Goal: Transaction & Acquisition: Purchase product/service

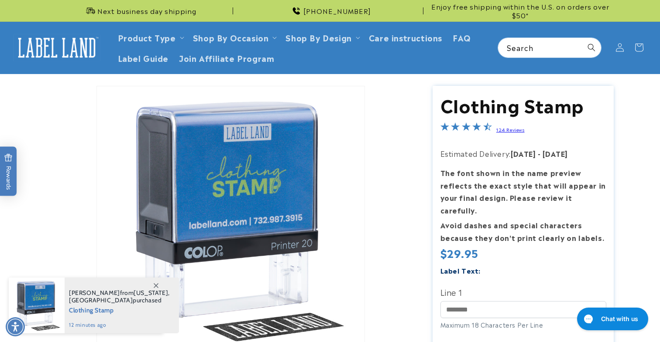
click at [154, 284] on icon at bounding box center [156, 286] width 5 height 5
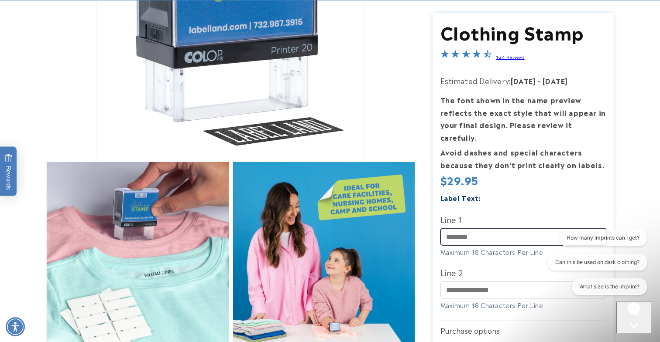
scroll to position [213, 0]
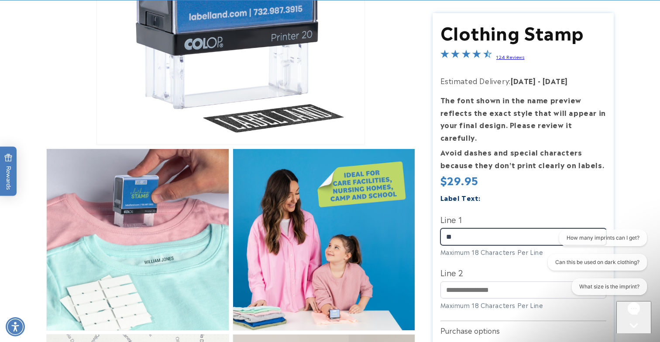
type input "*"
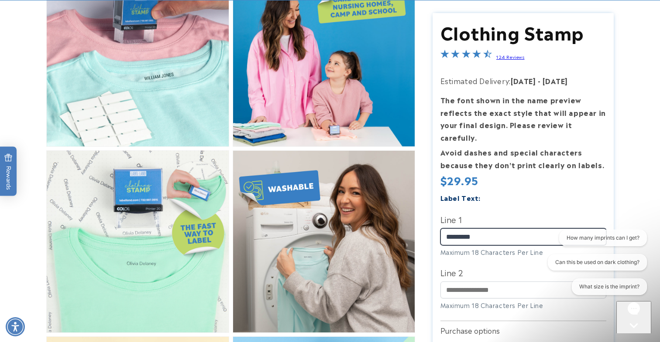
scroll to position [415, 0]
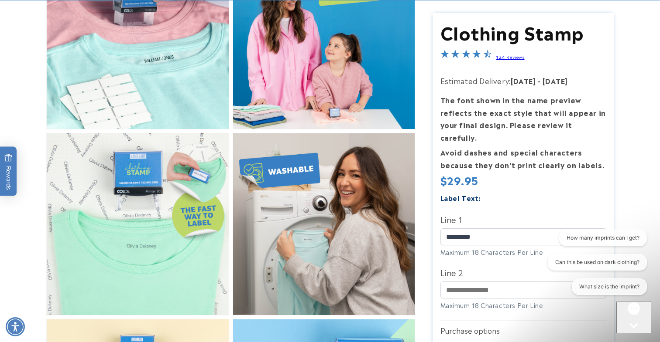
click at [512, 195] on div "Label Text: Line 1 ********* Maximum 18 Characters Per Line Line 2" at bounding box center [523, 255] width 166 height 127
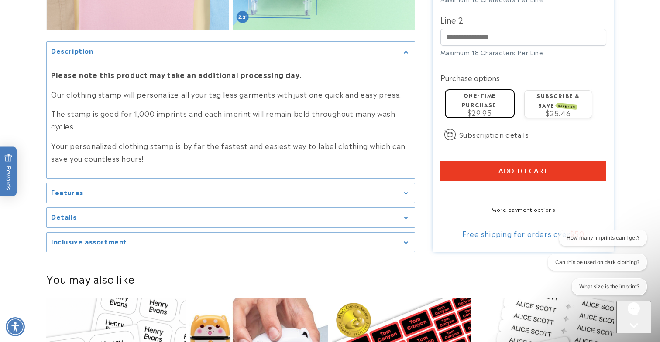
scroll to position [889, 0]
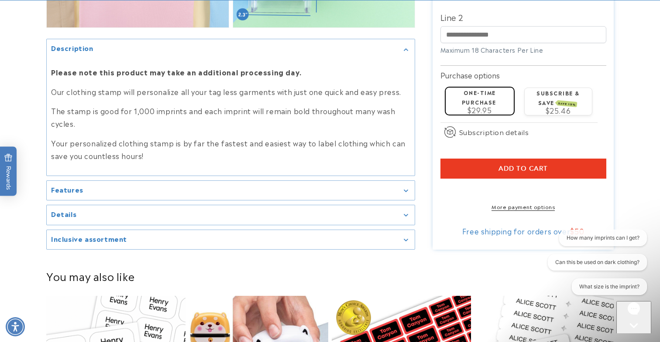
click at [481, 88] on div "One-time purchase $29.95" at bounding box center [478, 101] width 61 height 26
click at [550, 160] on button "Add to cart" at bounding box center [523, 169] width 166 height 20
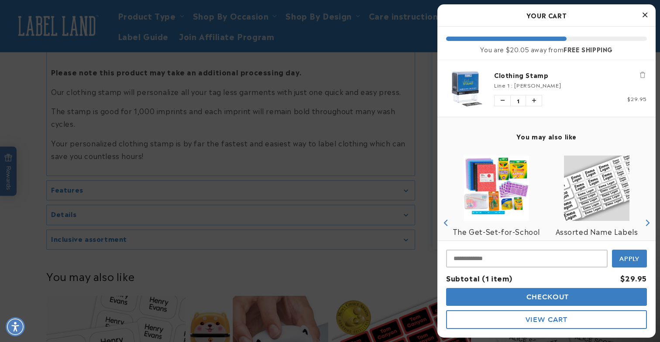
click at [28, 205] on div at bounding box center [330, 171] width 660 height 342
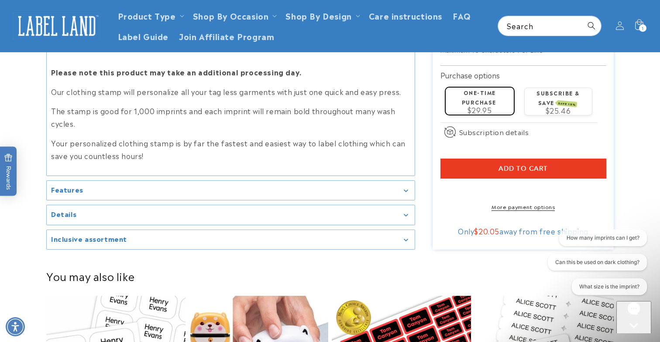
click at [406, 188] on div "Features" at bounding box center [230, 191] width 359 height 7
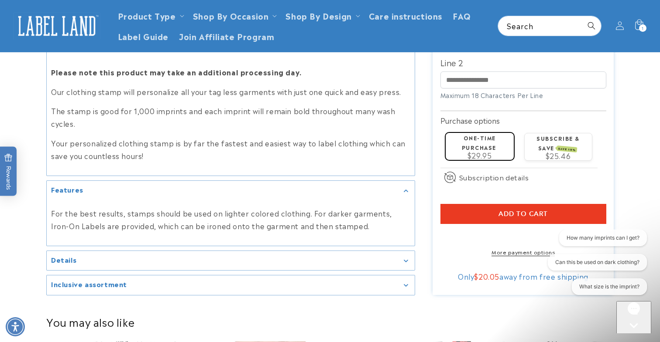
click at [404, 260] on icon "Gallery Viewer" at bounding box center [406, 261] width 4 height 3
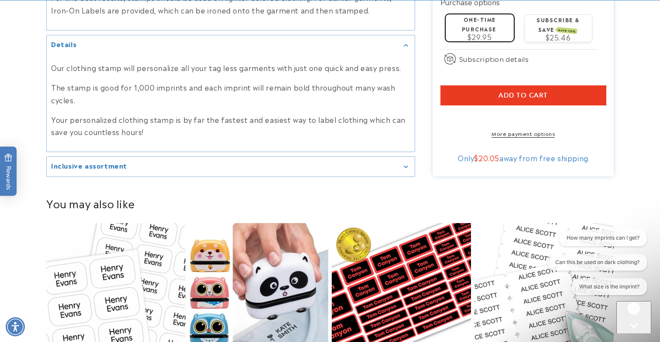
scroll to position [1116, 0]
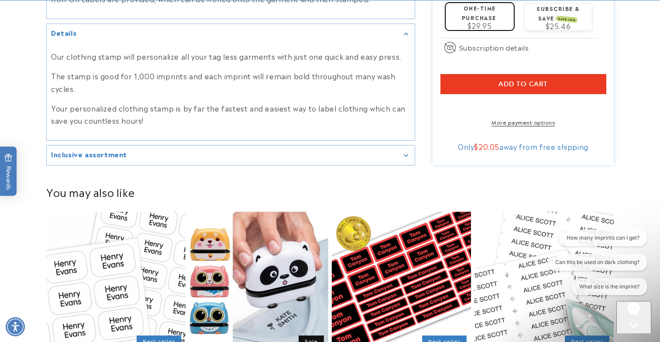
click at [400, 152] on div "Inclusive assortment" at bounding box center [230, 155] width 359 height 7
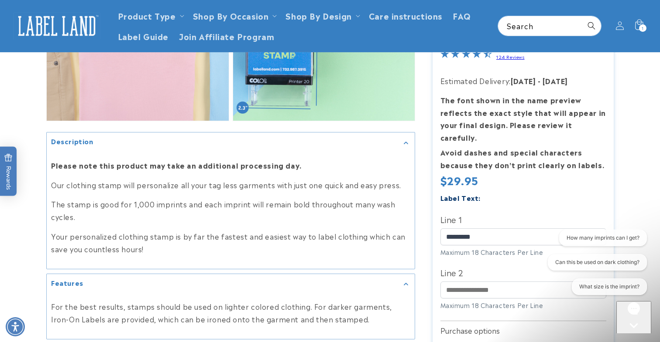
scroll to position [795, 0]
drag, startPoint x: 460, startPoint y: 223, endPoint x: 404, endPoint y: 222, distance: 56.3
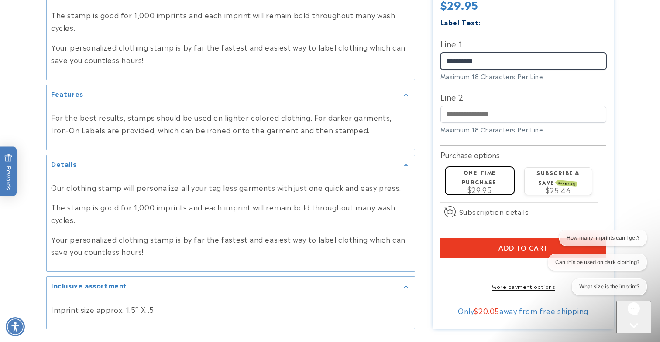
scroll to position [993, 0]
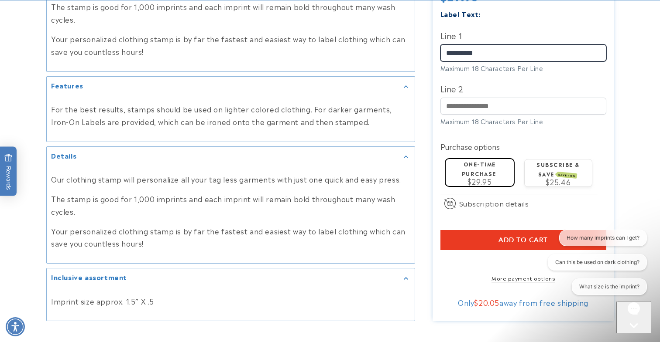
type input "**********"
click at [463, 231] on button "Add to cart" at bounding box center [523, 240] width 166 height 20
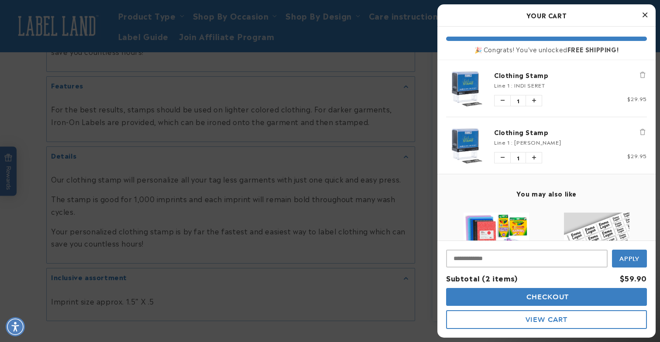
click at [521, 299] on button "Checkout" at bounding box center [546, 297] width 201 height 18
